Goal: Task Accomplishment & Management: Complete application form

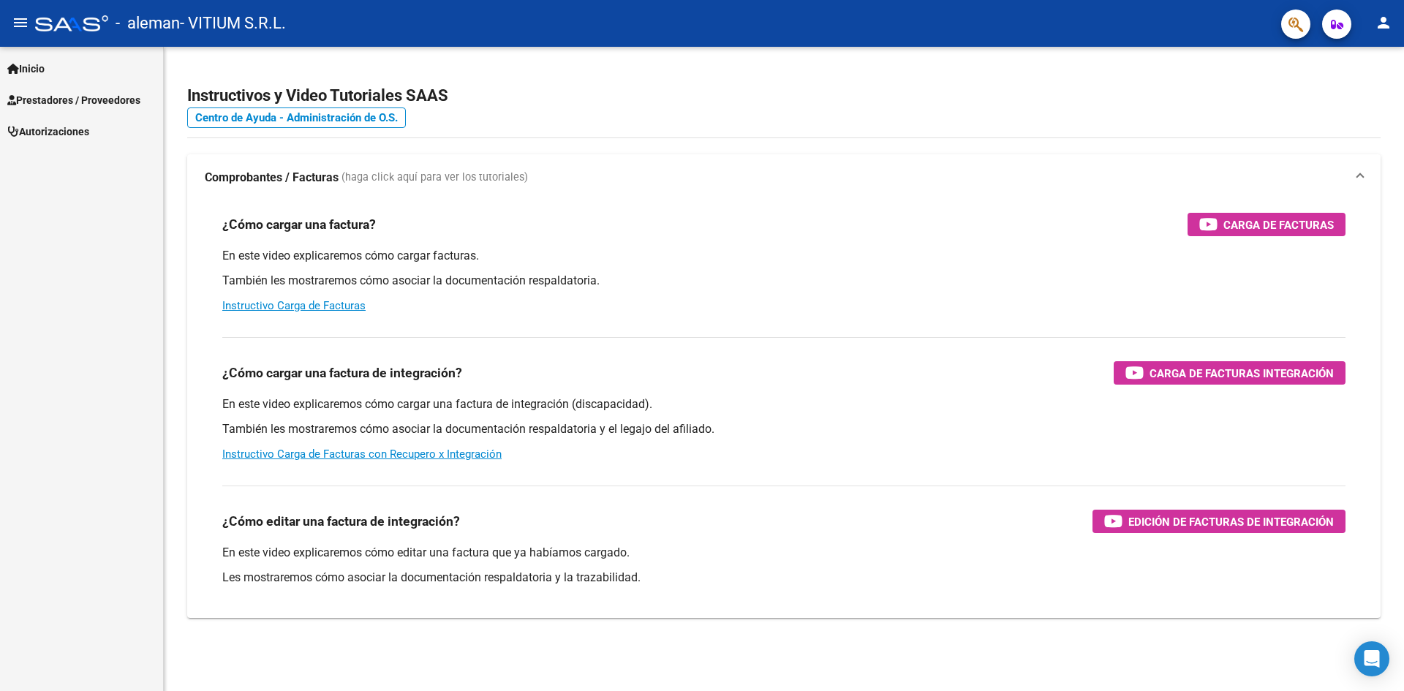
click at [79, 129] on span "Autorizaciones" at bounding box center [48, 132] width 82 height 16
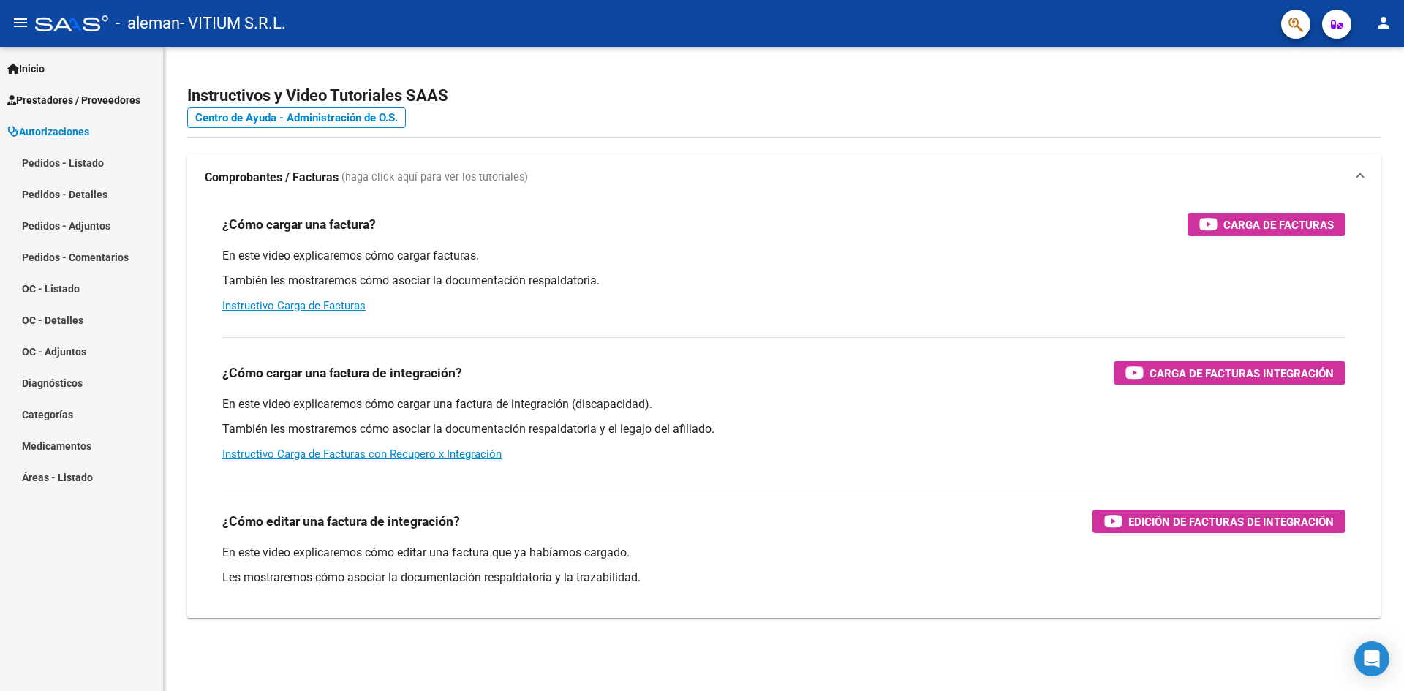
click at [88, 101] on span "Prestadores / Proveedores" at bounding box center [73, 100] width 133 height 16
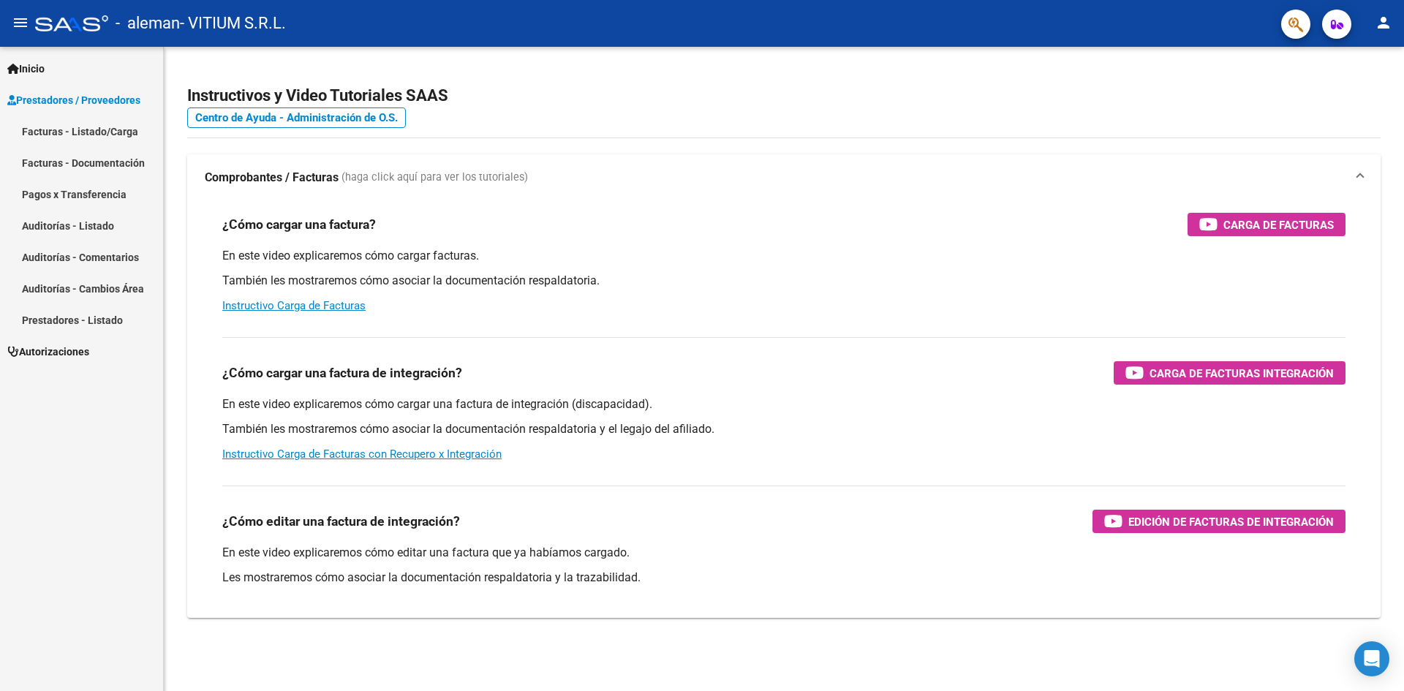
click at [94, 135] on link "Facturas - Listado/Carga" at bounding box center [81, 131] width 163 height 31
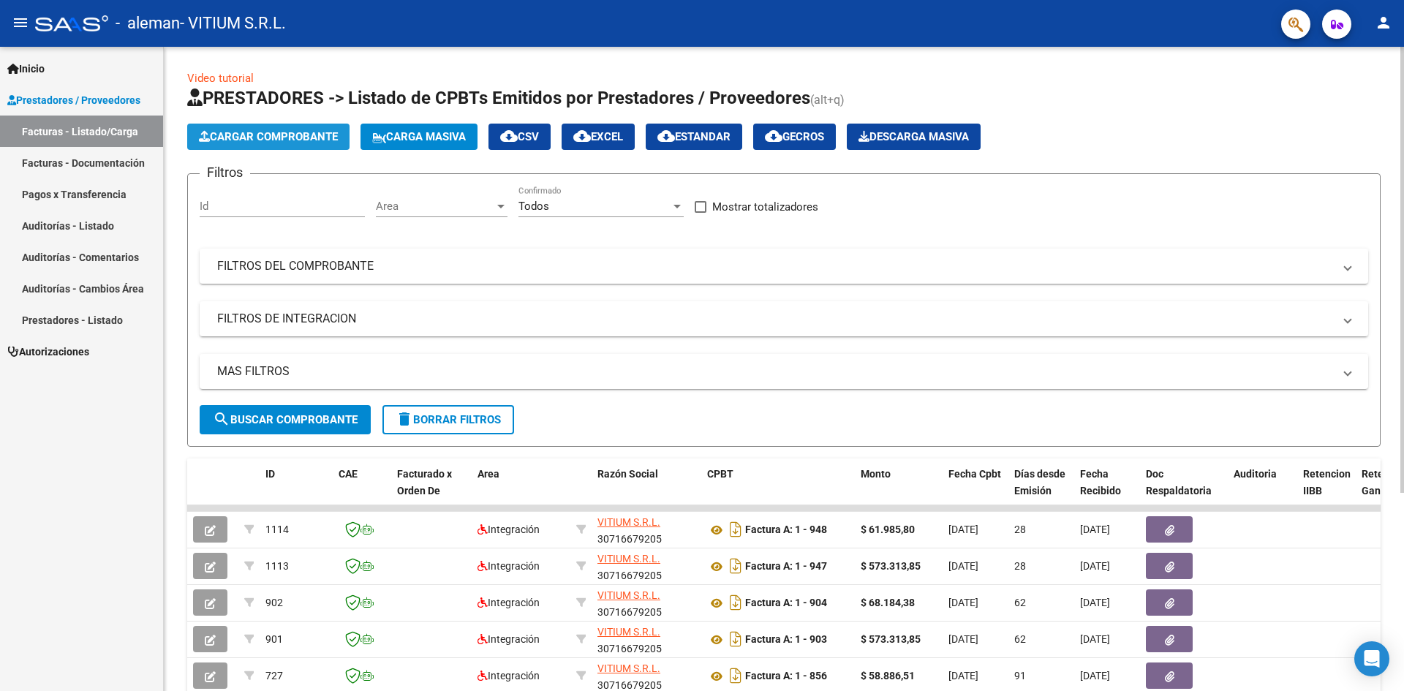
click at [286, 126] on button "Cargar Comprobante" at bounding box center [268, 137] width 162 height 26
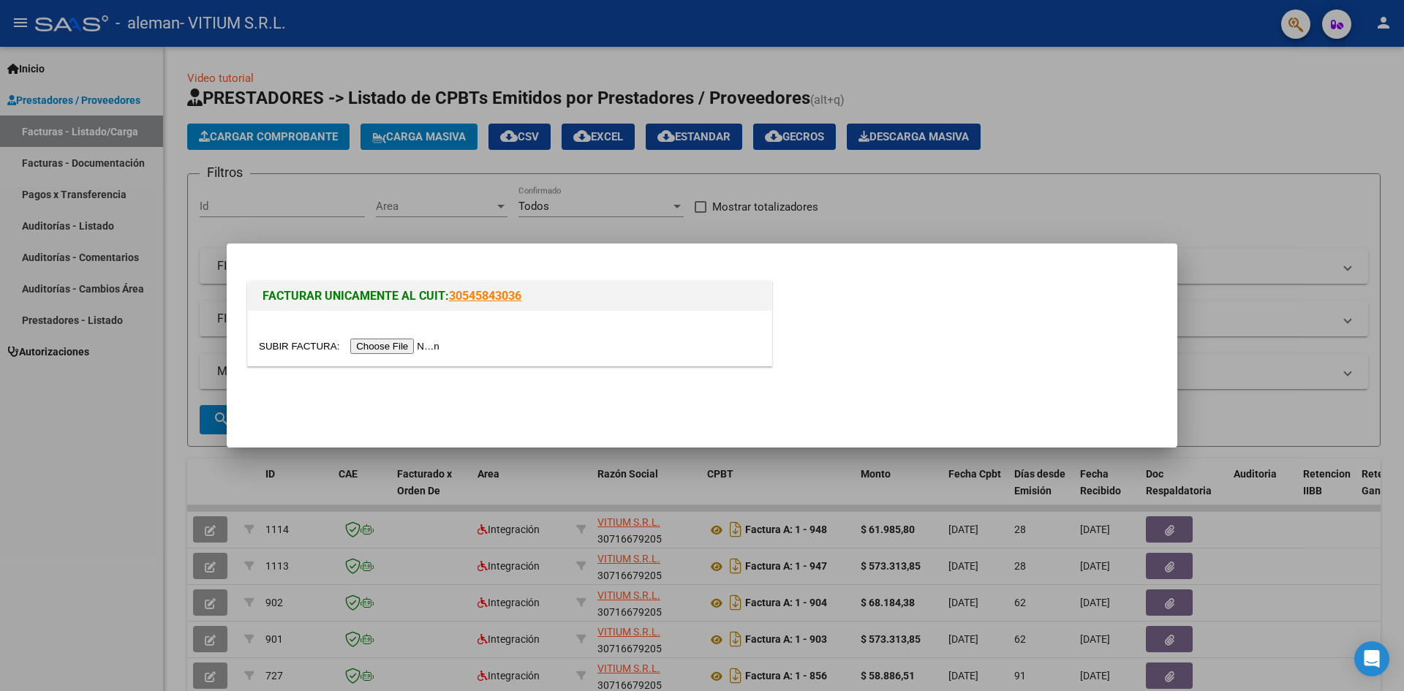
click at [409, 337] on div at bounding box center [509, 338] width 523 height 55
click at [409, 339] on input "file" at bounding box center [351, 346] width 185 height 15
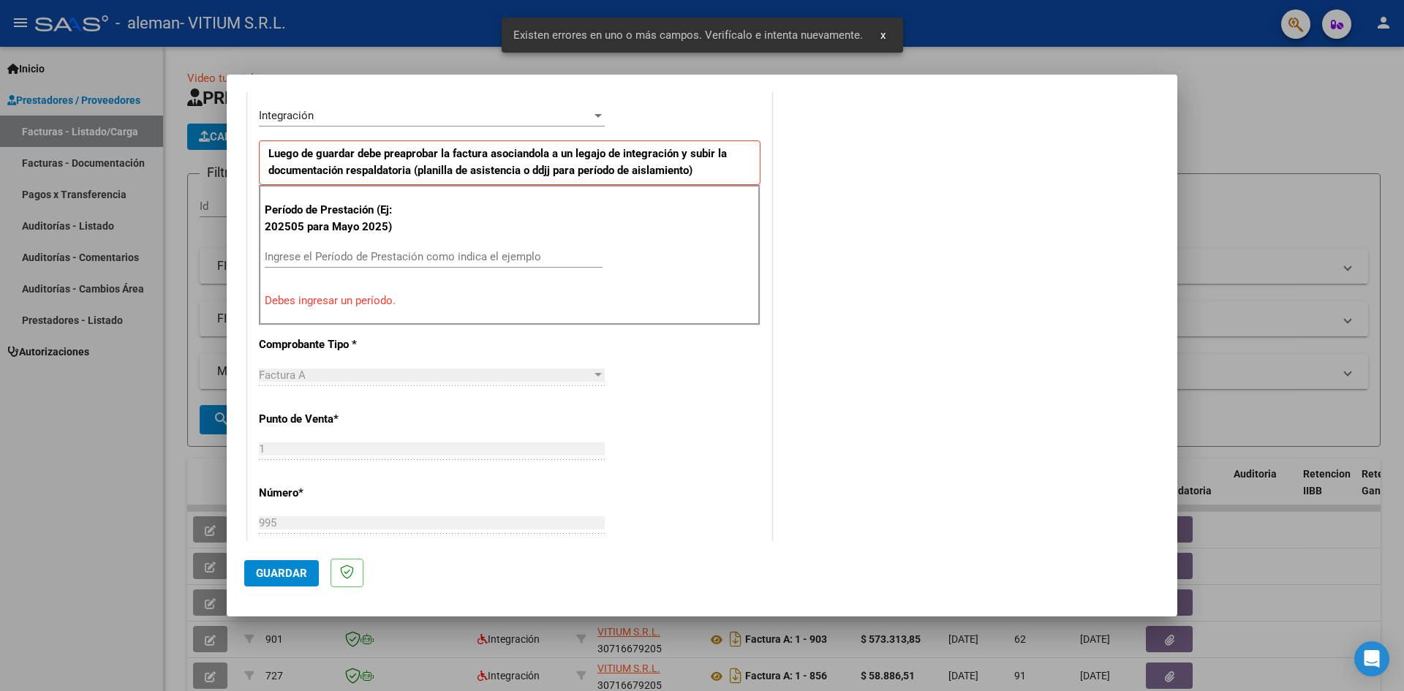
scroll to position [366, 0]
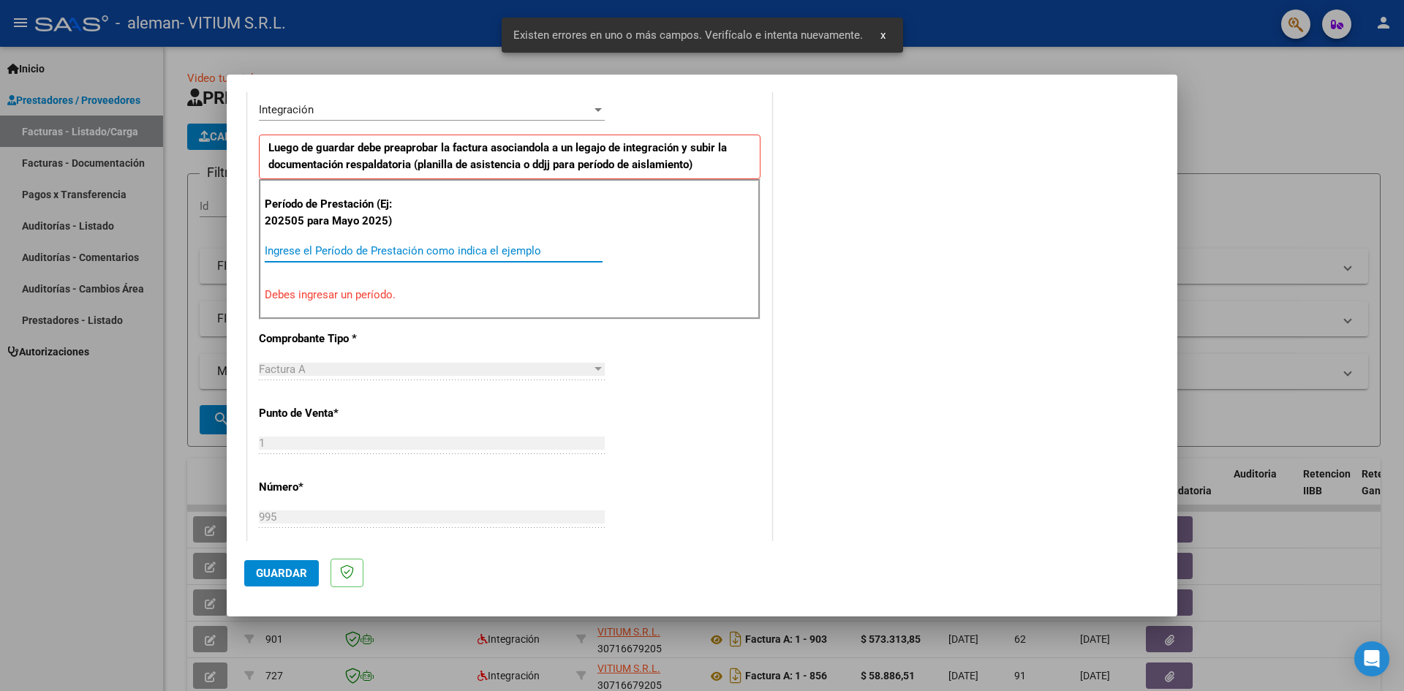
click at [376, 246] on input "Ingrese el Período de Prestación como indica el ejemplo" at bounding box center [434, 250] width 338 height 13
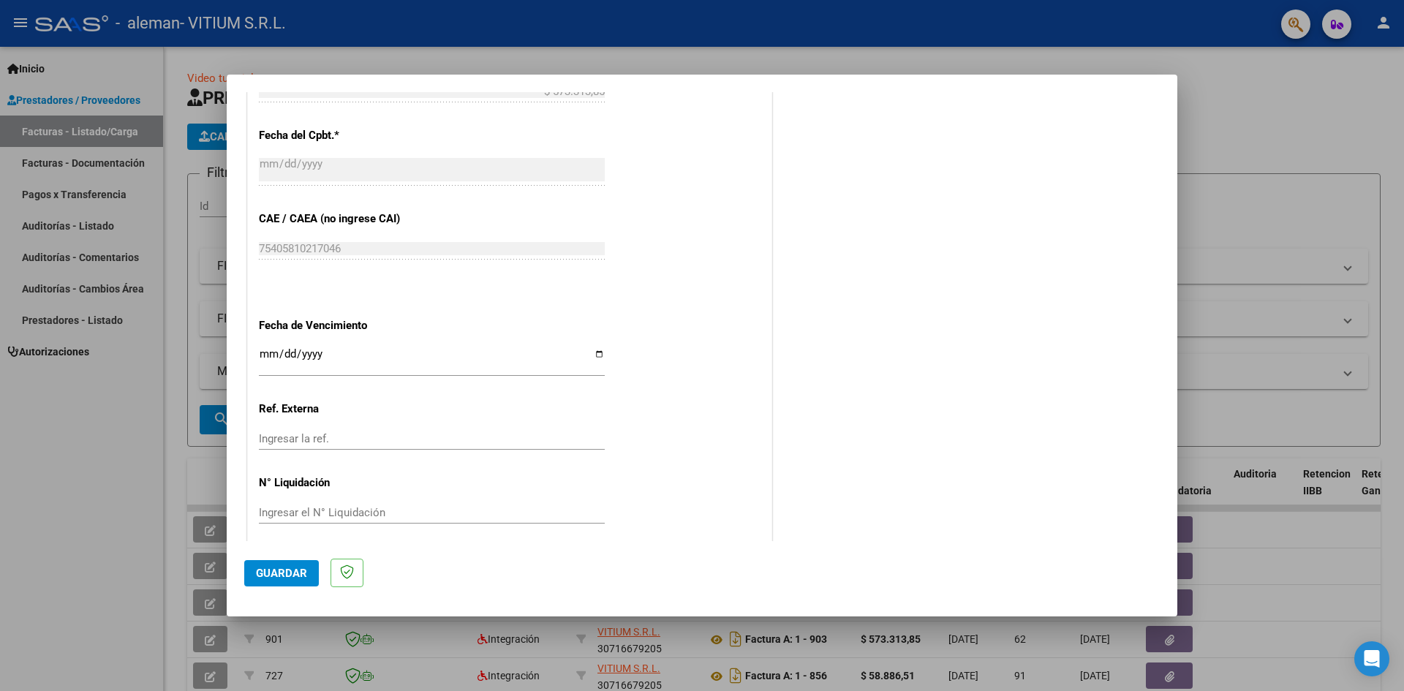
scroll to position [838, 0]
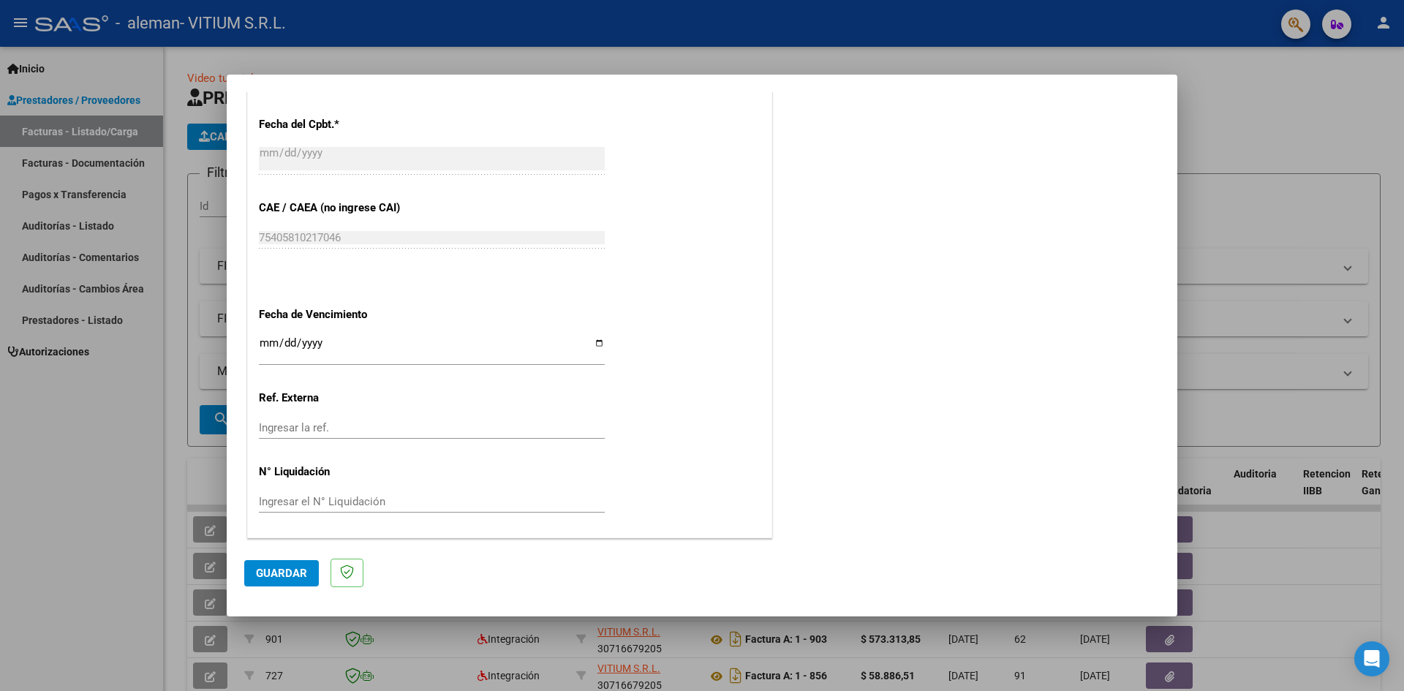
type input "202509"
click at [597, 341] on input "Ingresar la fecha" at bounding box center [432, 348] width 346 height 23
type input "[DATE]"
click at [295, 577] on span "Guardar" at bounding box center [281, 573] width 51 height 13
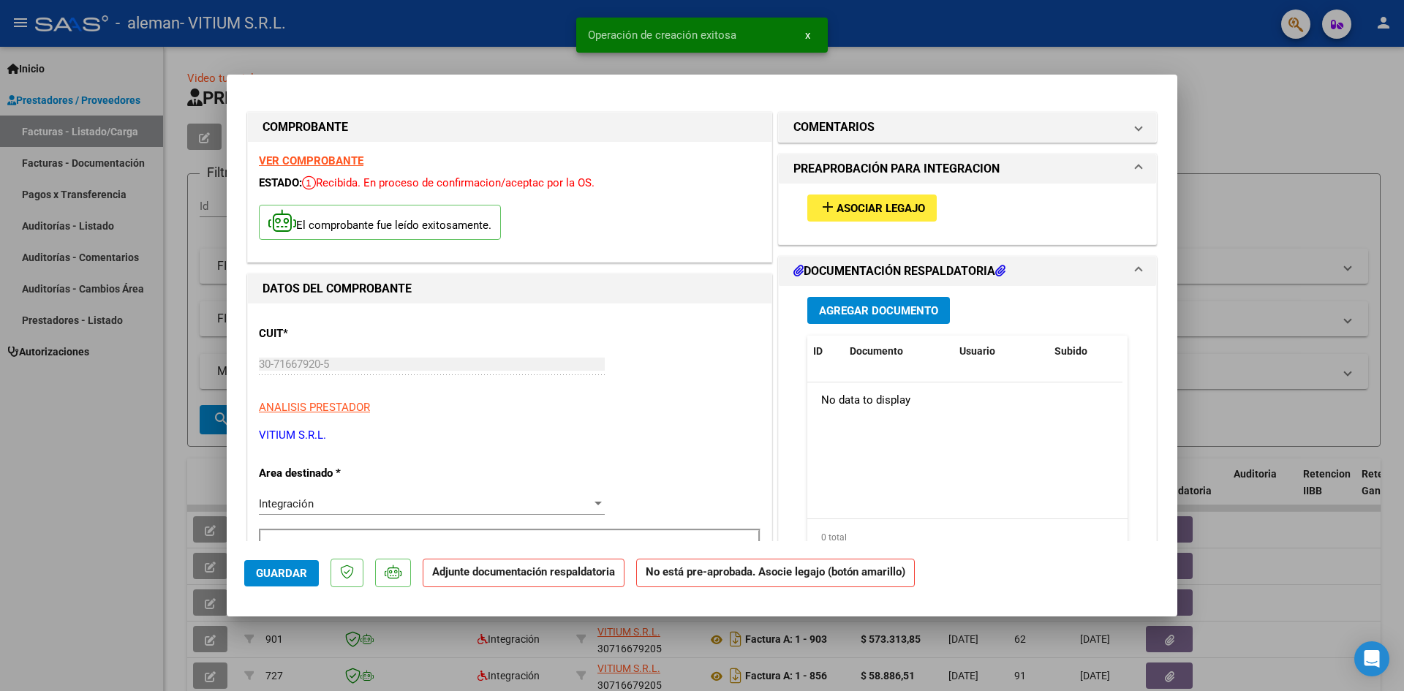
click at [849, 211] on span "Asociar Legajo" at bounding box center [880, 208] width 88 height 13
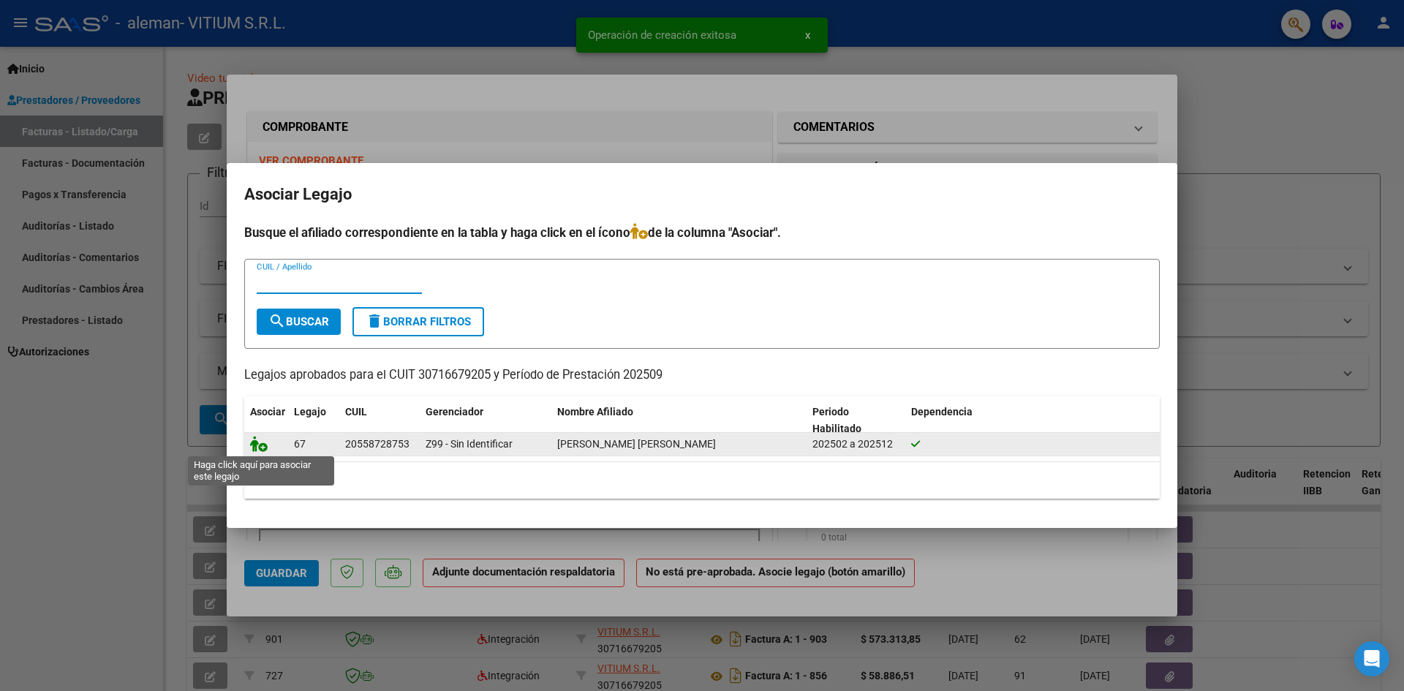
click at [258, 444] on icon at bounding box center [259, 444] width 18 height 16
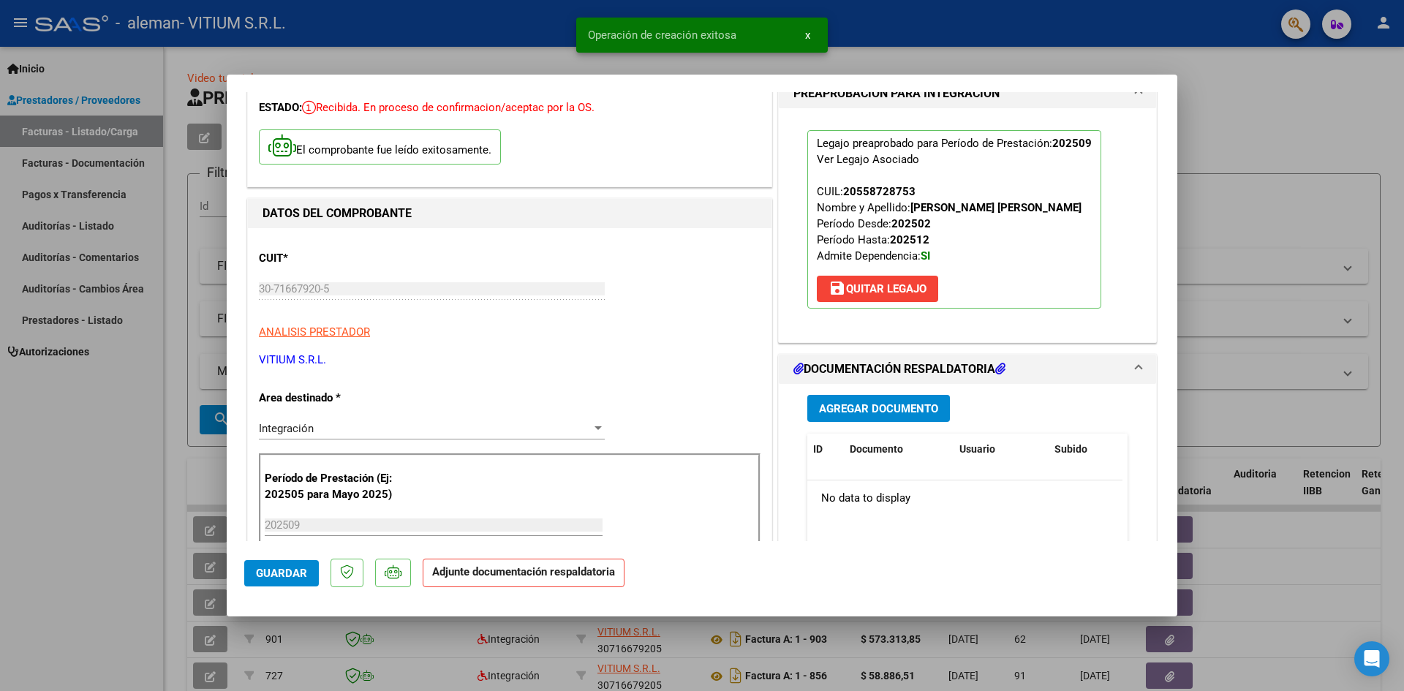
scroll to position [146, 0]
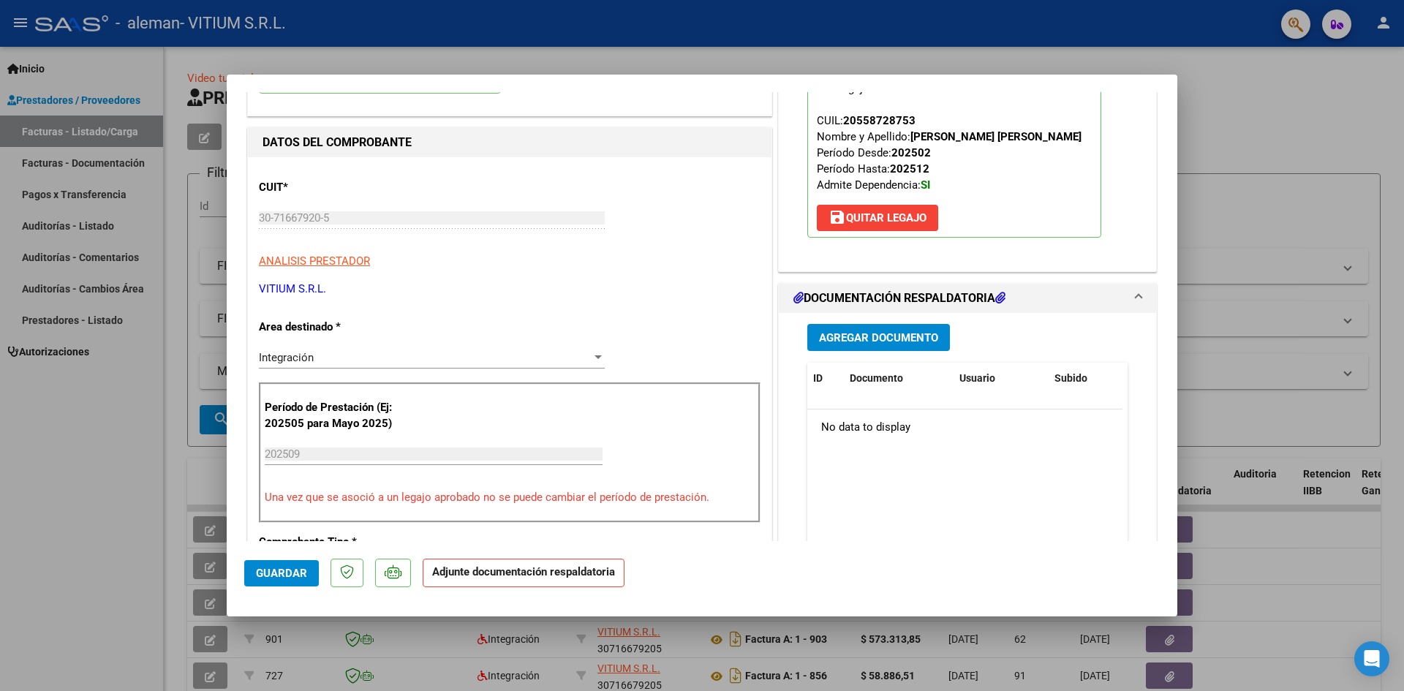
click at [879, 340] on span "Agregar Documento" at bounding box center [878, 337] width 119 height 13
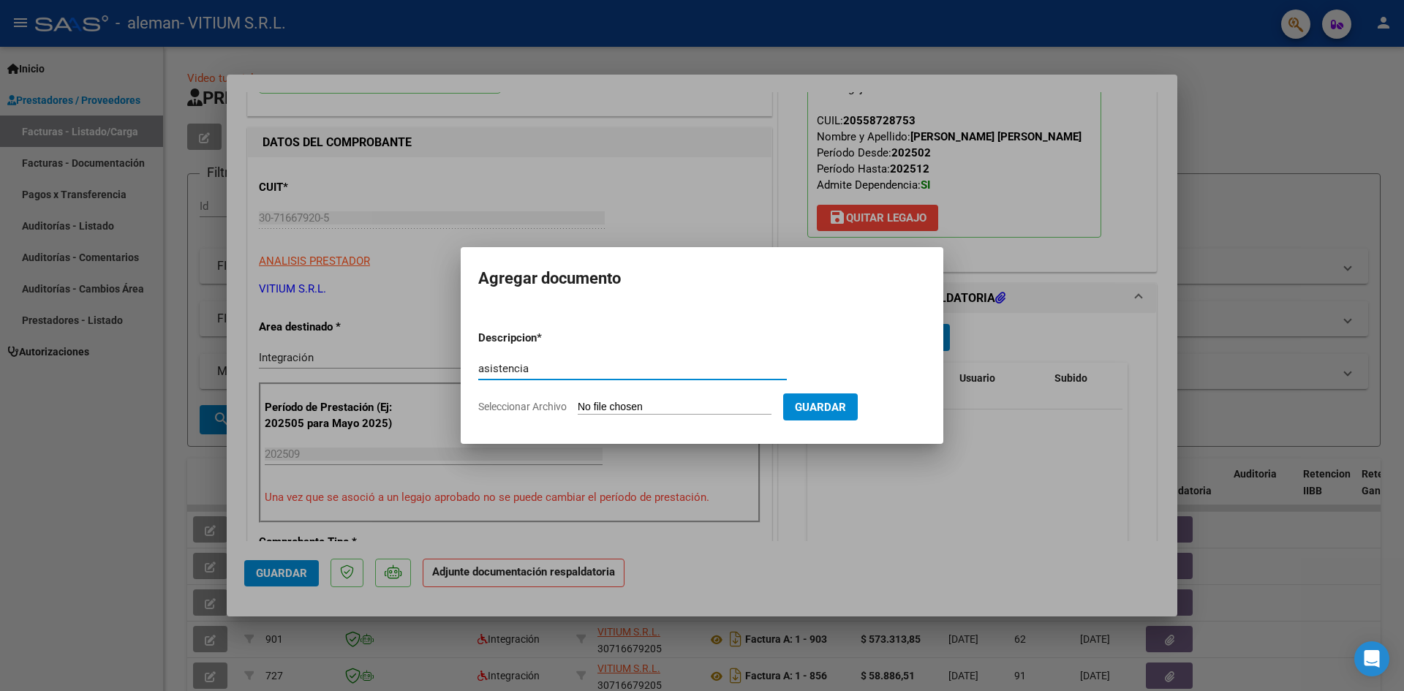
type input "asistencia"
click at [594, 408] on input "Seleccionar Archivo" at bounding box center [675, 408] width 194 height 14
type input "C:\fakepath\ASISTENCIA HTAL [PERSON_NAME] SEP.pdf"
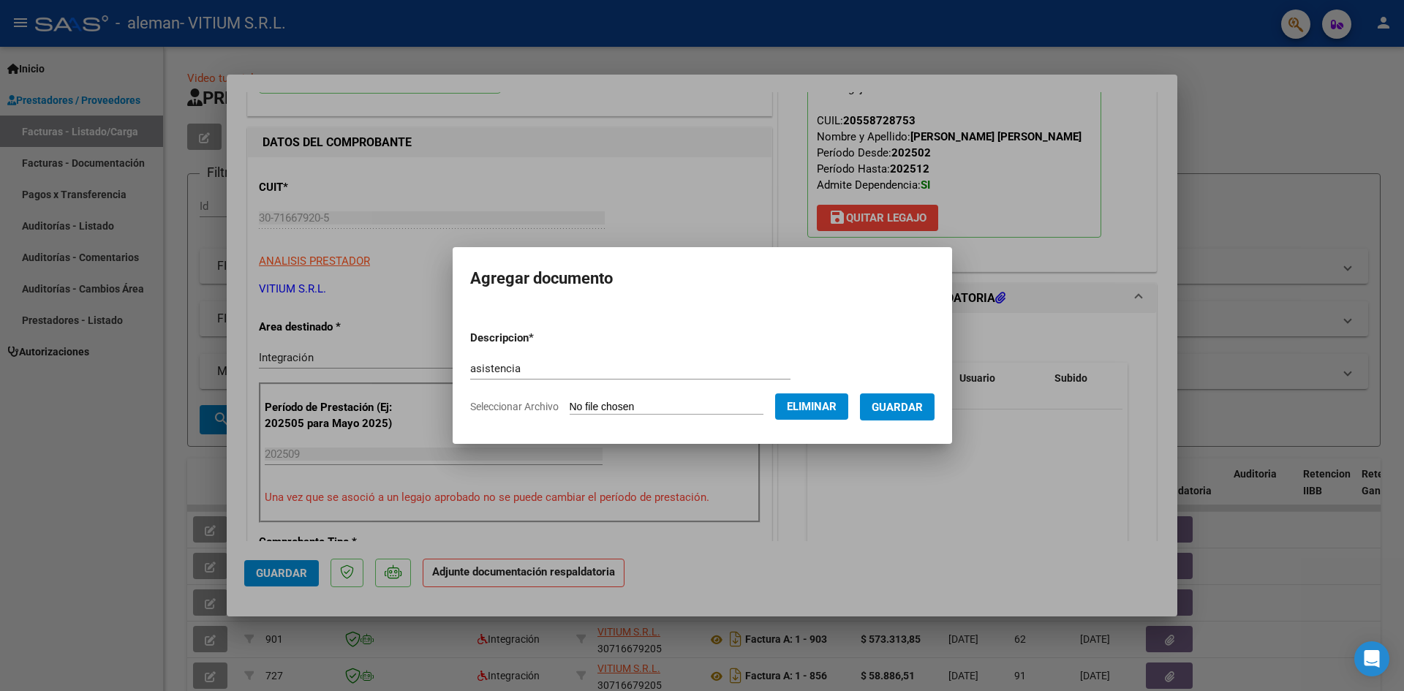
click at [890, 408] on span "Guardar" at bounding box center [896, 407] width 51 height 13
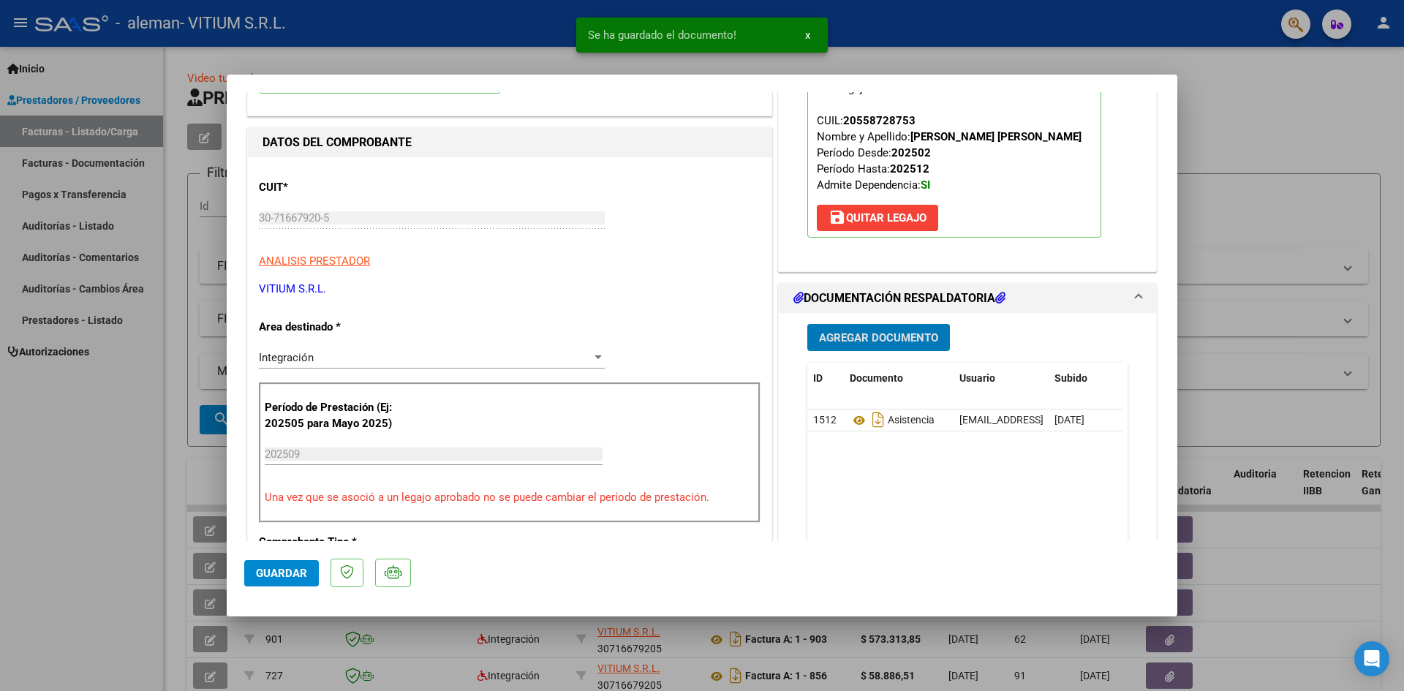
click at [282, 571] on span "Guardar" at bounding box center [281, 573] width 51 height 13
click at [135, 541] on div at bounding box center [702, 345] width 1404 height 691
type input "$ 0,00"
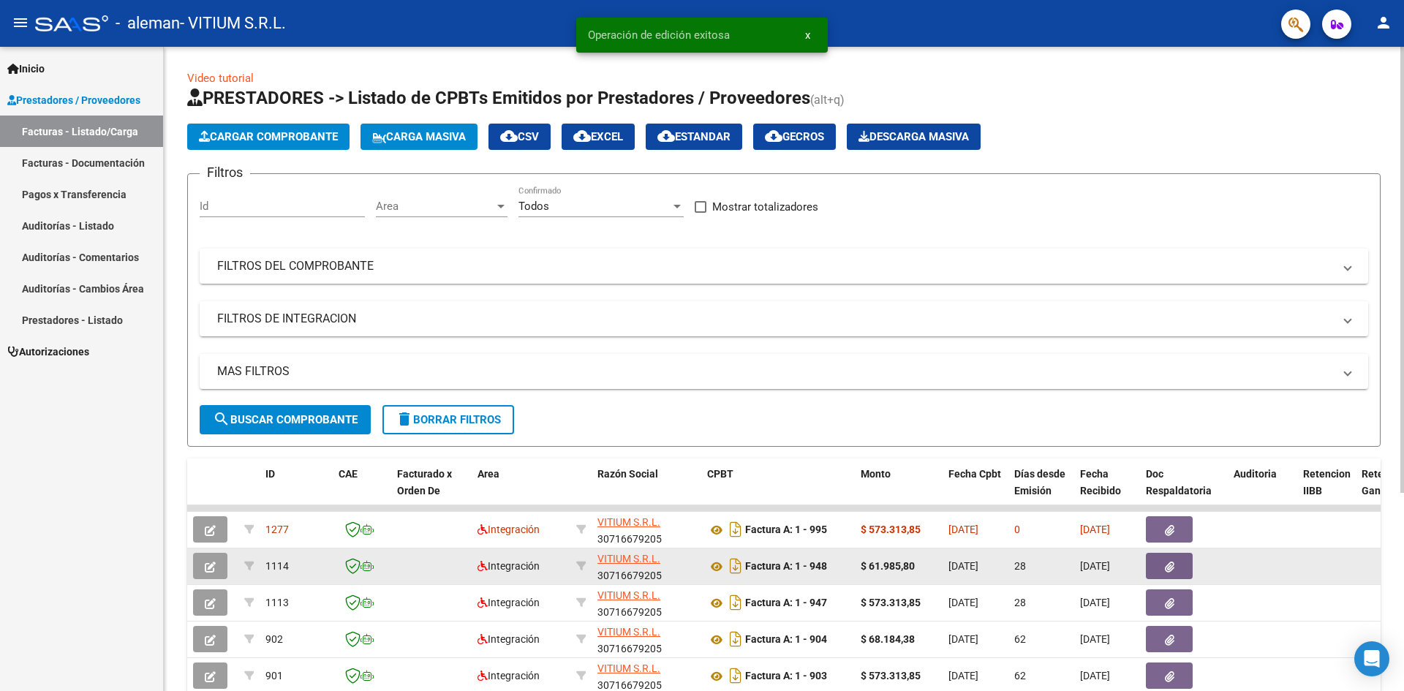
click at [1155, 575] on button "button" at bounding box center [1169, 566] width 47 height 26
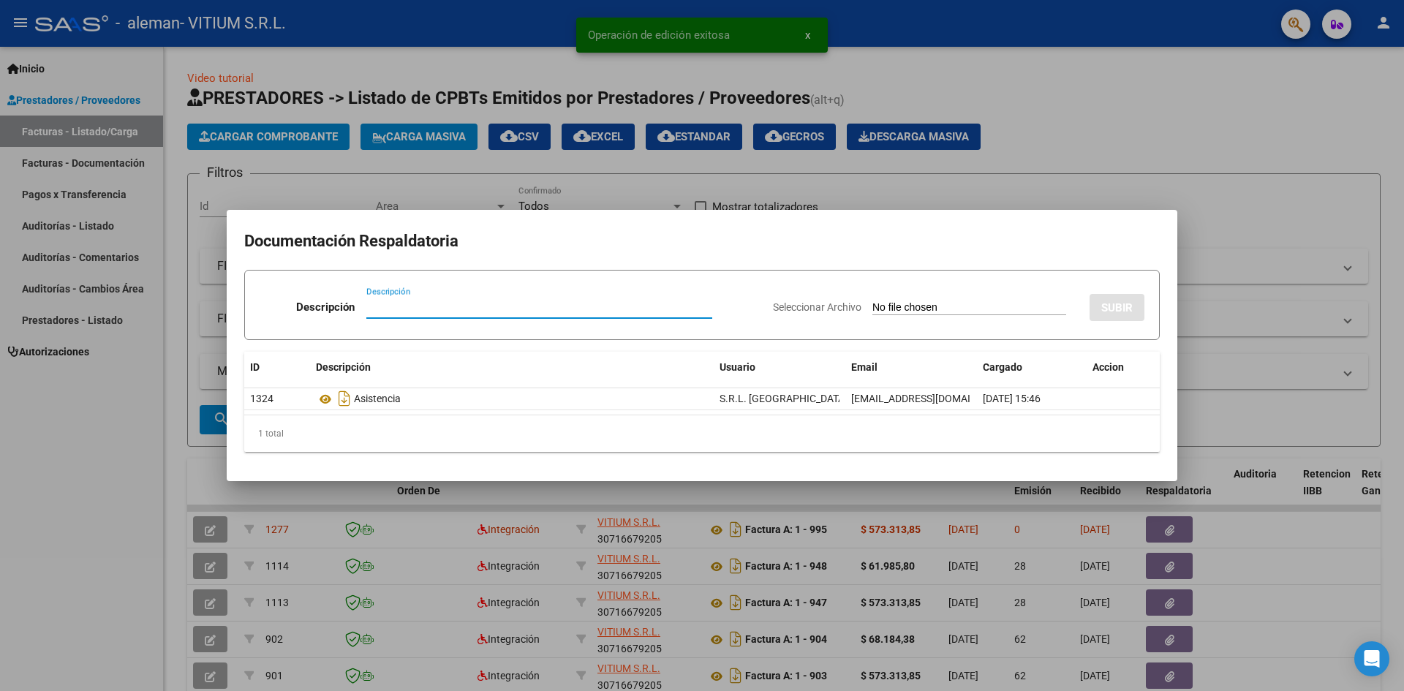
click at [92, 423] on div at bounding box center [702, 345] width 1404 height 691
